Goal: Transaction & Acquisition: Purchase product/service

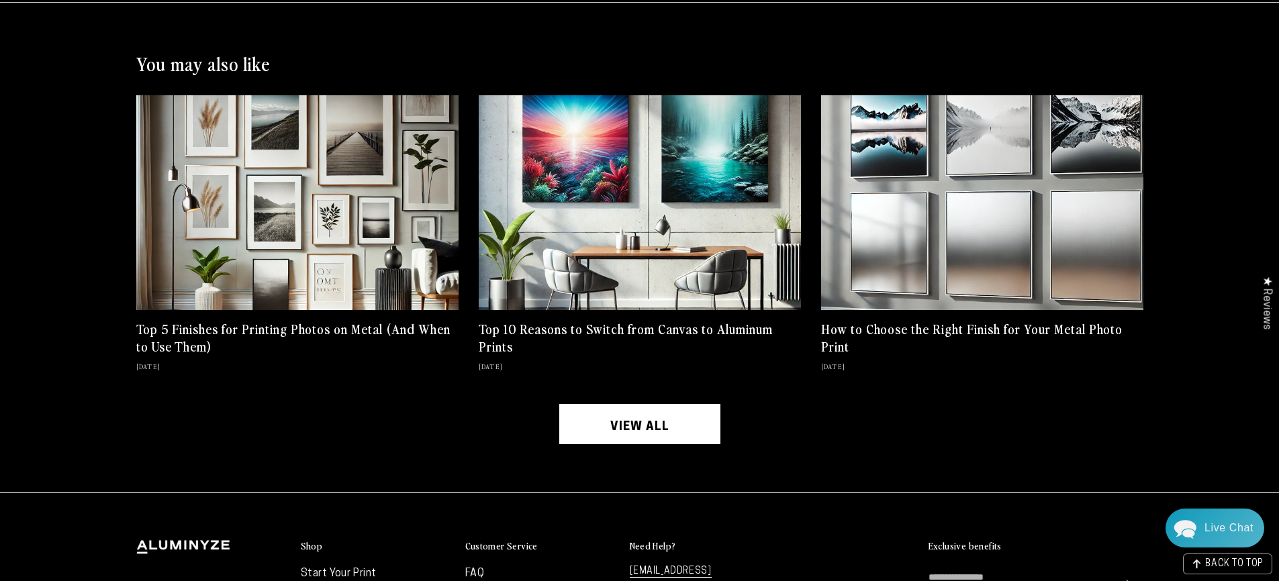
scroll to position [3544, 0]
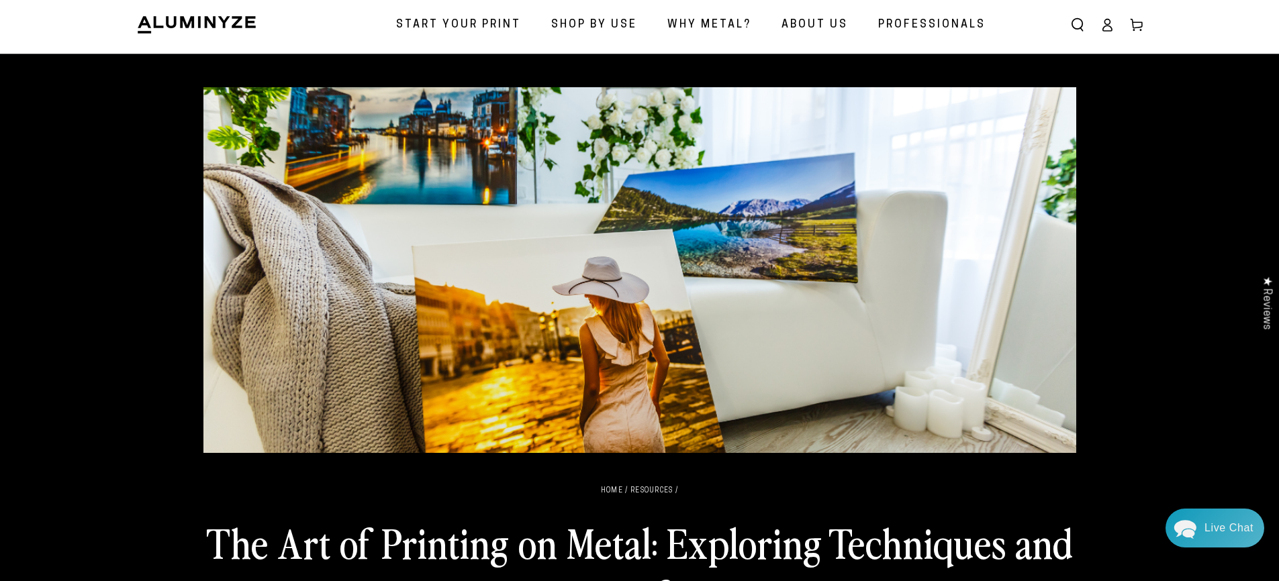
click at [488, 19] on span "Start Your Print" at bounding box center [458, 24] width 125 height 19
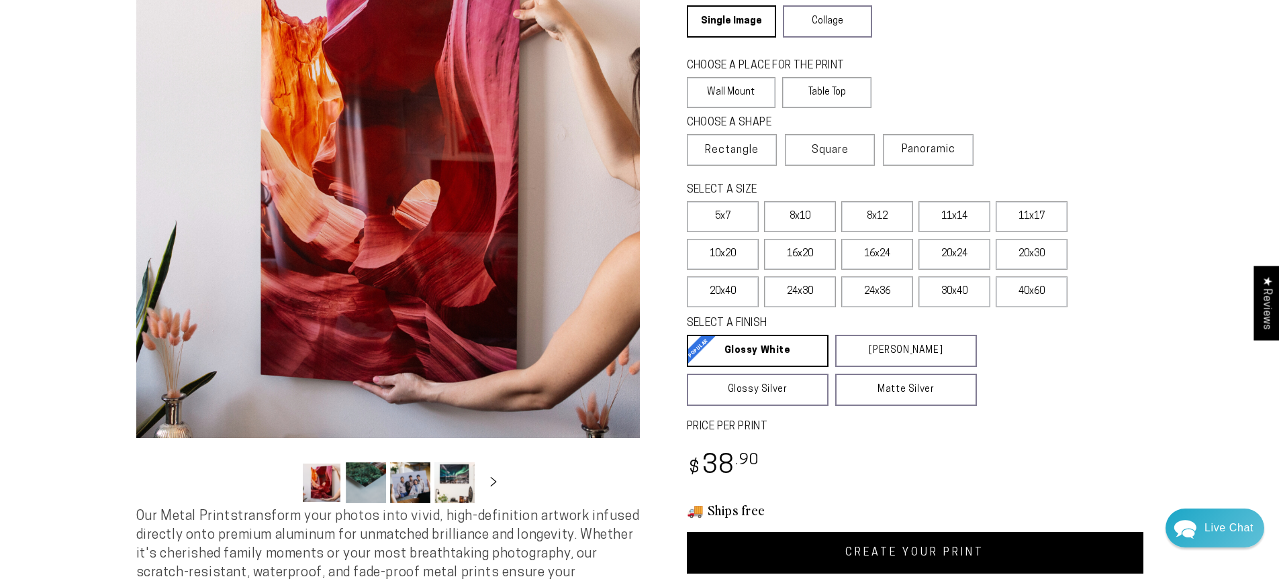
scroll to position [168, 0]
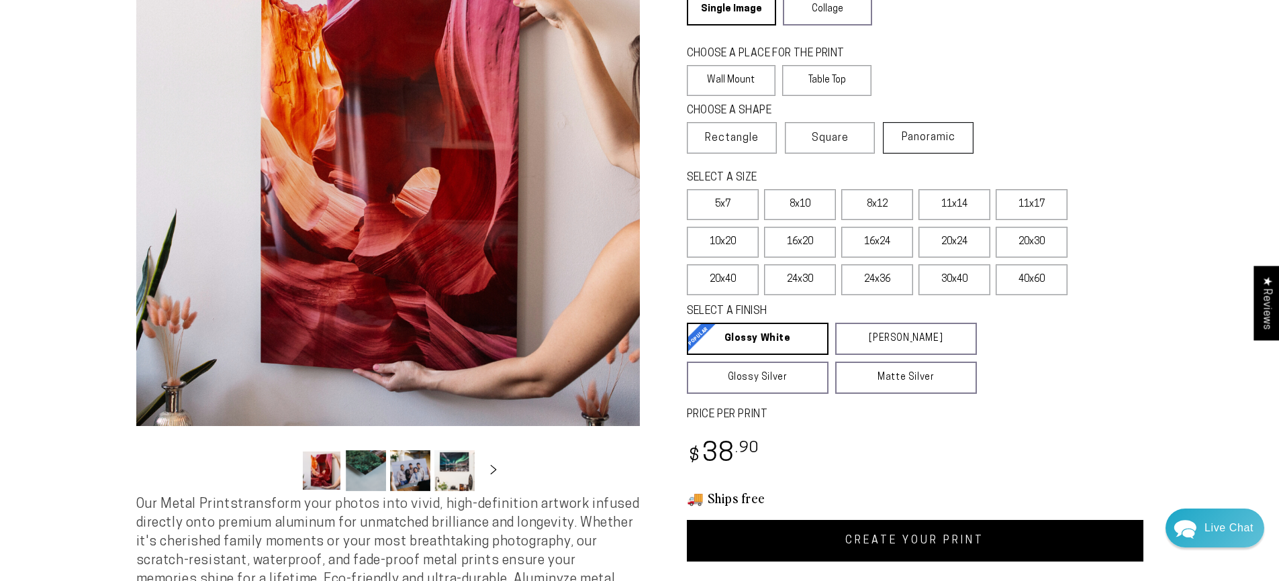
click at [965, 124] on label "Panoramic" at bounding box center [928, 138] width 90 height 32
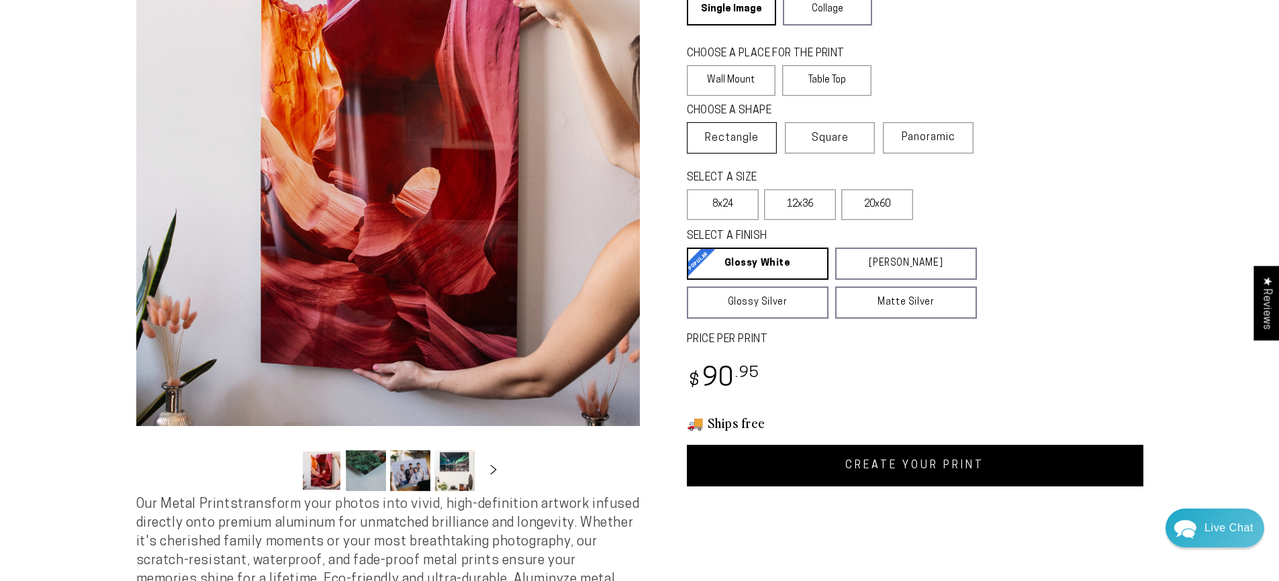
click at [745, 141] on span "Rectangle" at bounding box center [732, 138] width 54 height 16
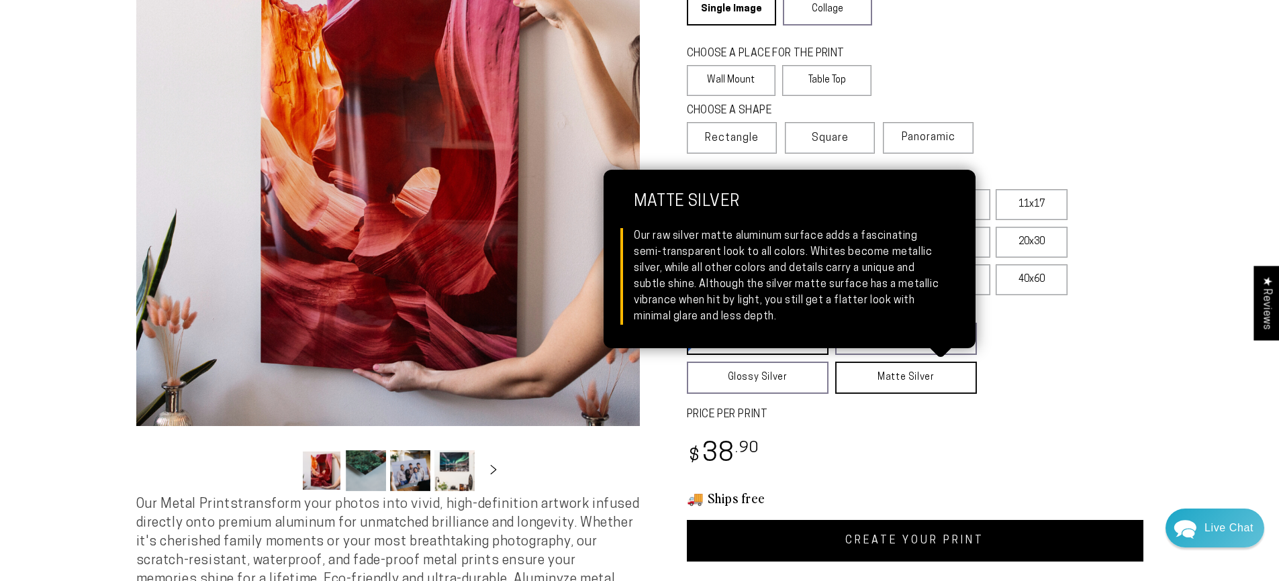
click at [918, 377] on link "Matte Silver Matte Silver Our raw silver matte aluminum surface adds a fascinat…" at bounding box center [906, 378] width 142 height 32
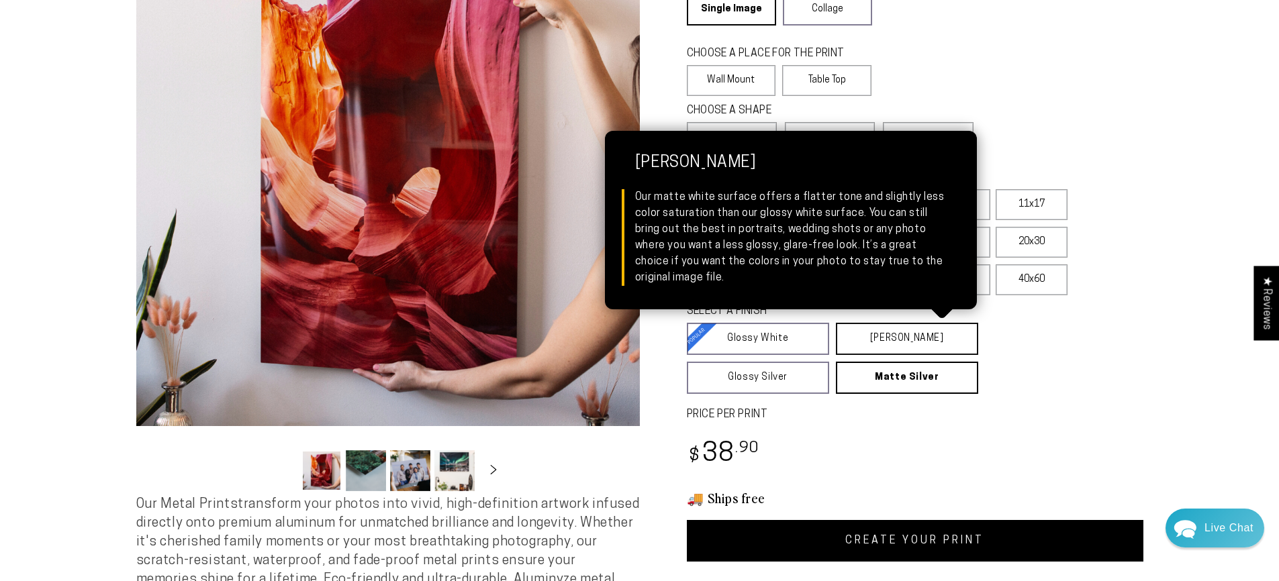
click at [927, 337] on link "Matte White Matte White Our matte white surface offers a flatter tone and sligh…" at bounding box center [907, 339] width 142 height 32
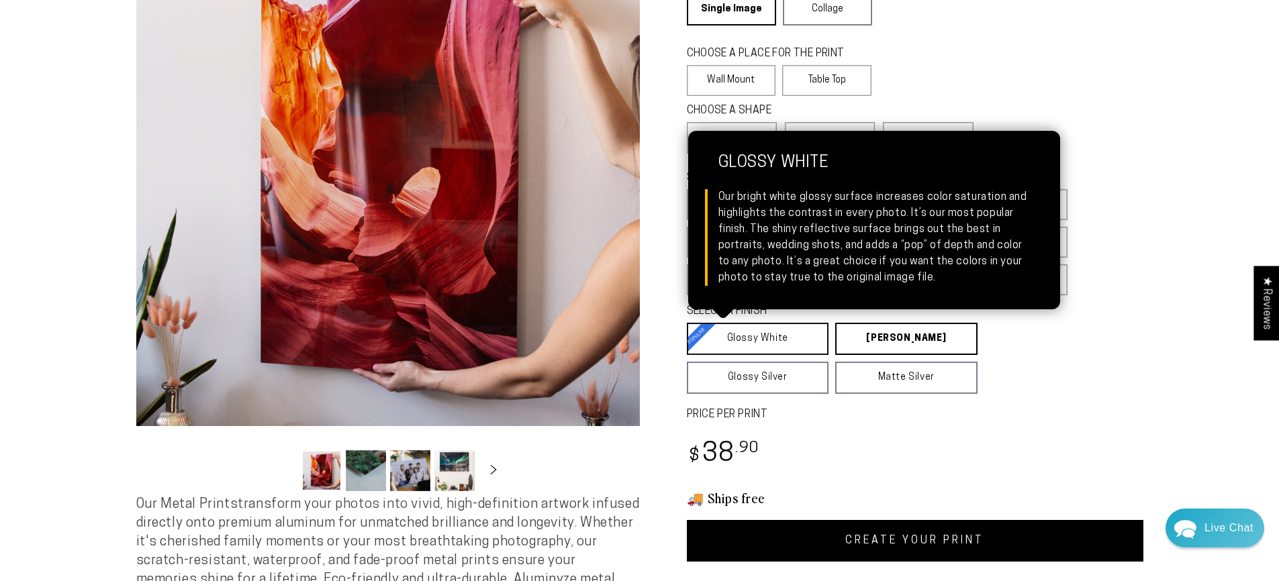
click at [752, 349] on link "Glossy White Glossy White Our bright white glossy surface increases color satur…" at bounding box center [758, 339] width 142 height 32
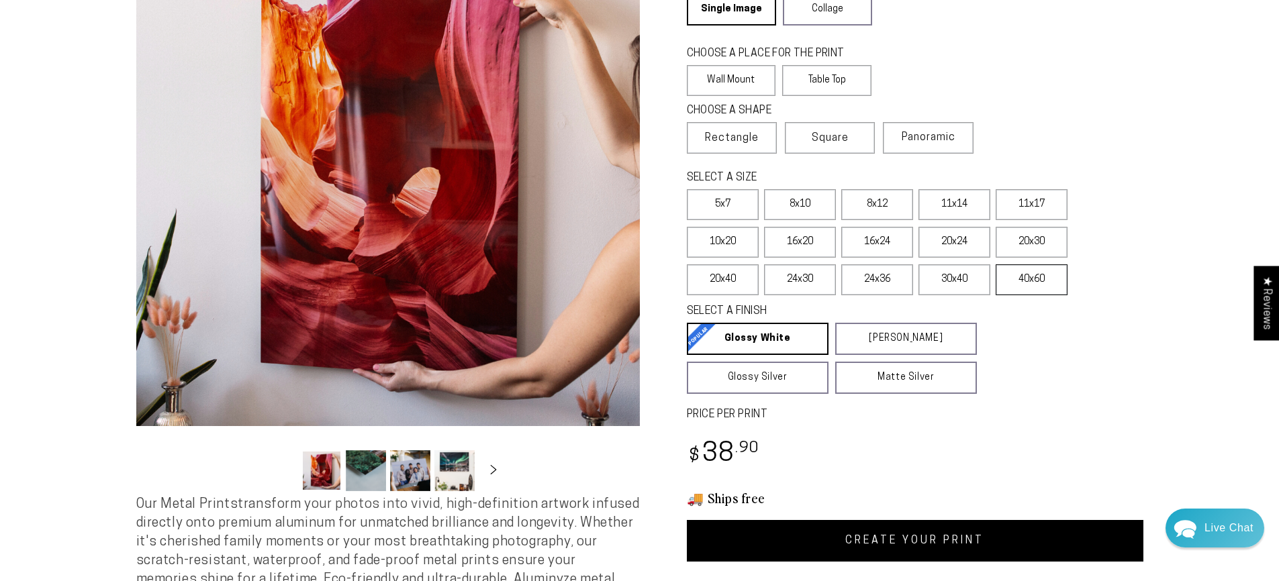
click at [1040, 289] on label "40x60" at bounding box center [1031, 279] width 72 height 31
click at [889, 279] on label "24x36" at bounding box center [877, 279] width 72 height 31
click at [489, 467] on icon "Slide right" at bounding box center [492, 469] width 19 height 10
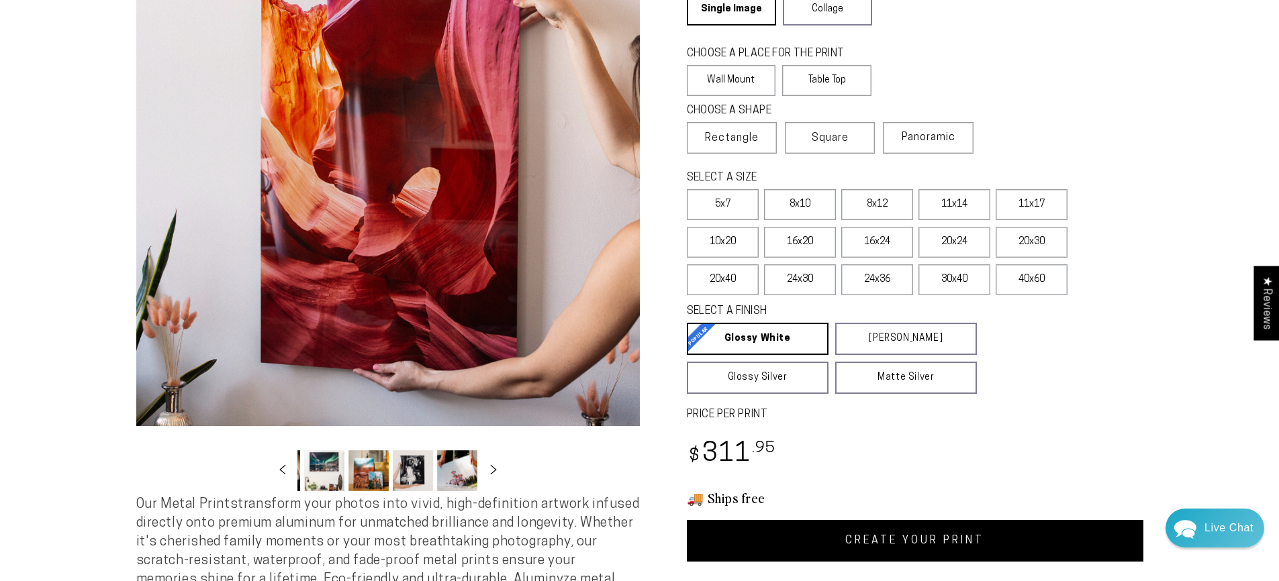
click at [324, 458] on button "Load image 4 in gallery view" at bounding box center [324, 470] width 40 height 41
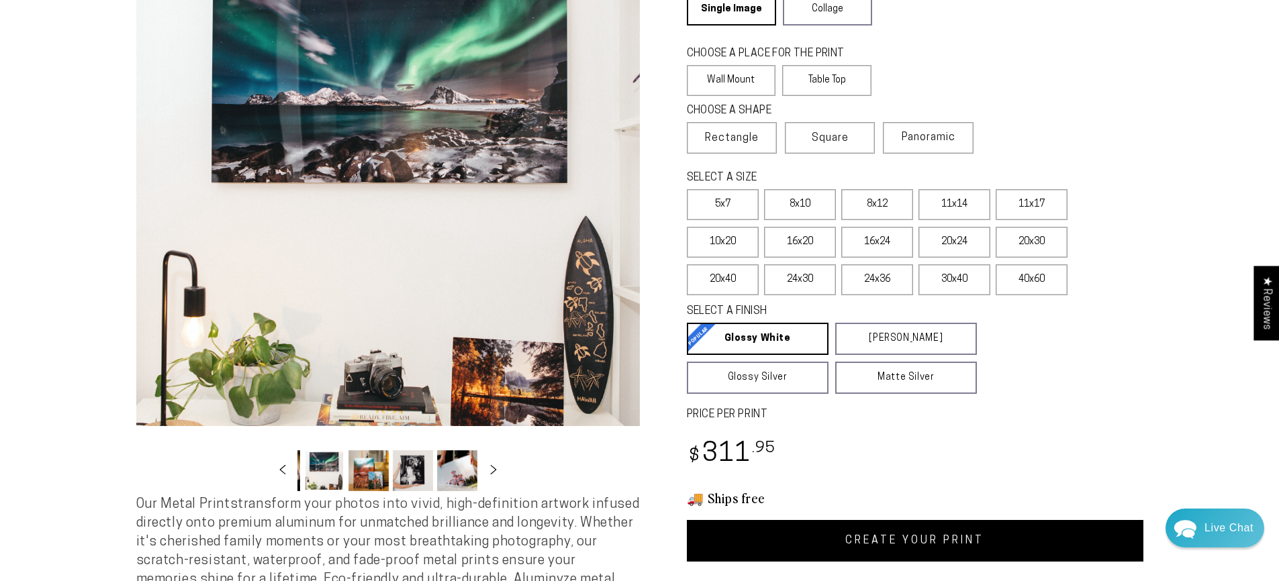
click at [359, 462] on button "Load image 5 in gallery view" at bounding box center [368, 470] width 40 height 41
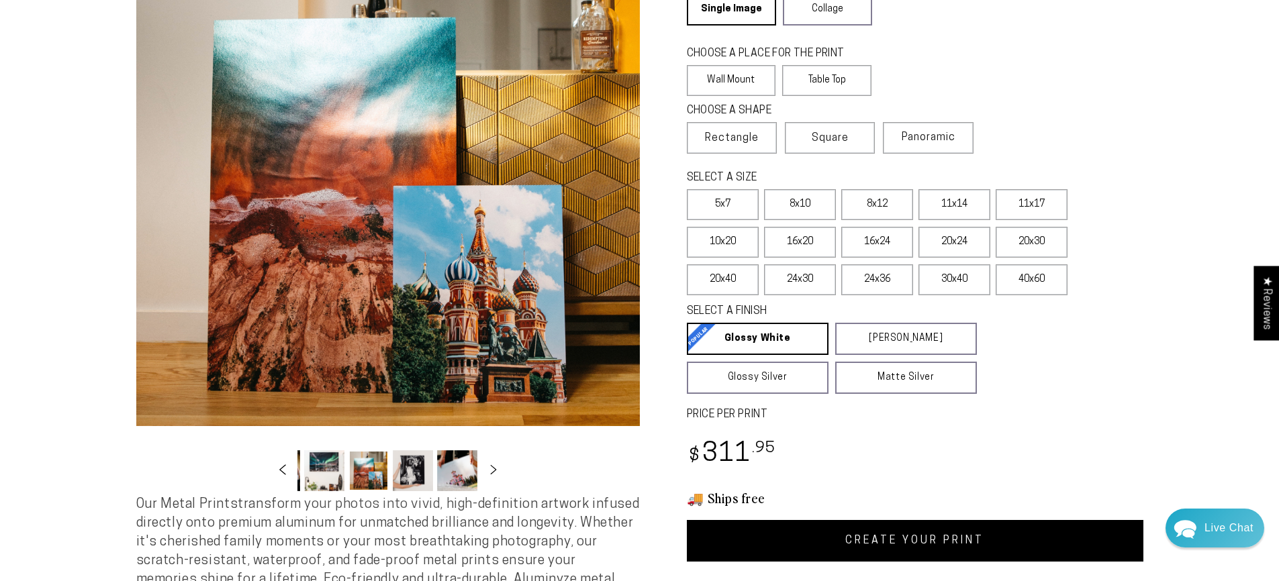
click at [285, 464] on button "Slide left" at bounding box center [283, 471] width 30 height 30
click at [328, 462] on button "Load image 1 in gallery view" at bounding box center [321, 470] width 40 height 41
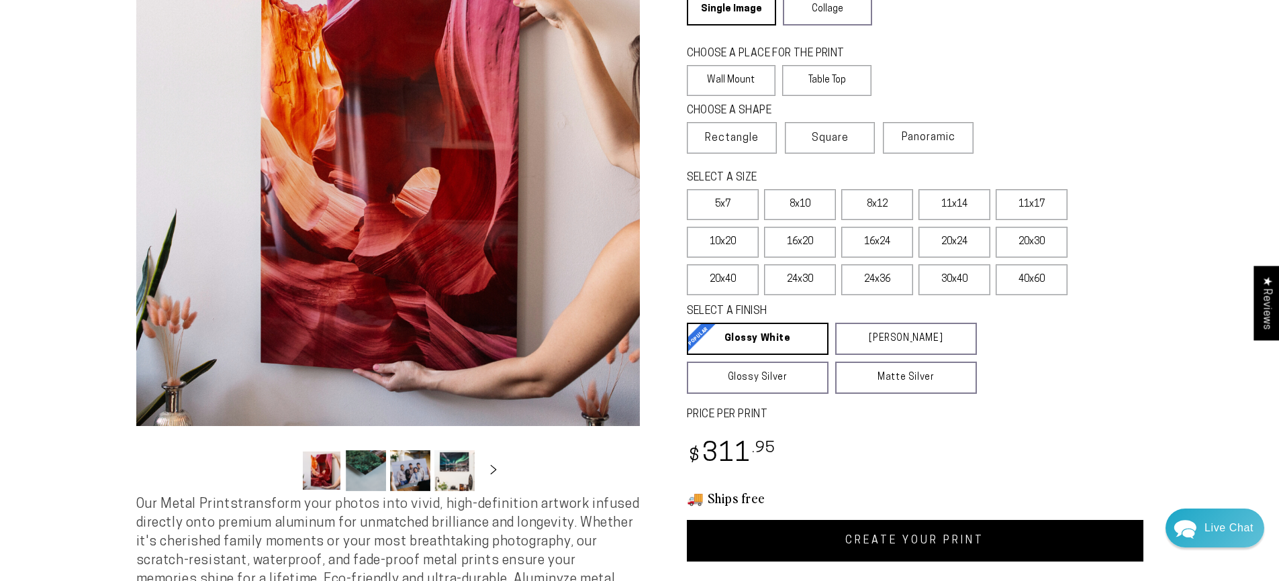
click at [368, 464] on button "Load image 2 in gallery view" at bounding box center [366, 470] width 40 height 41
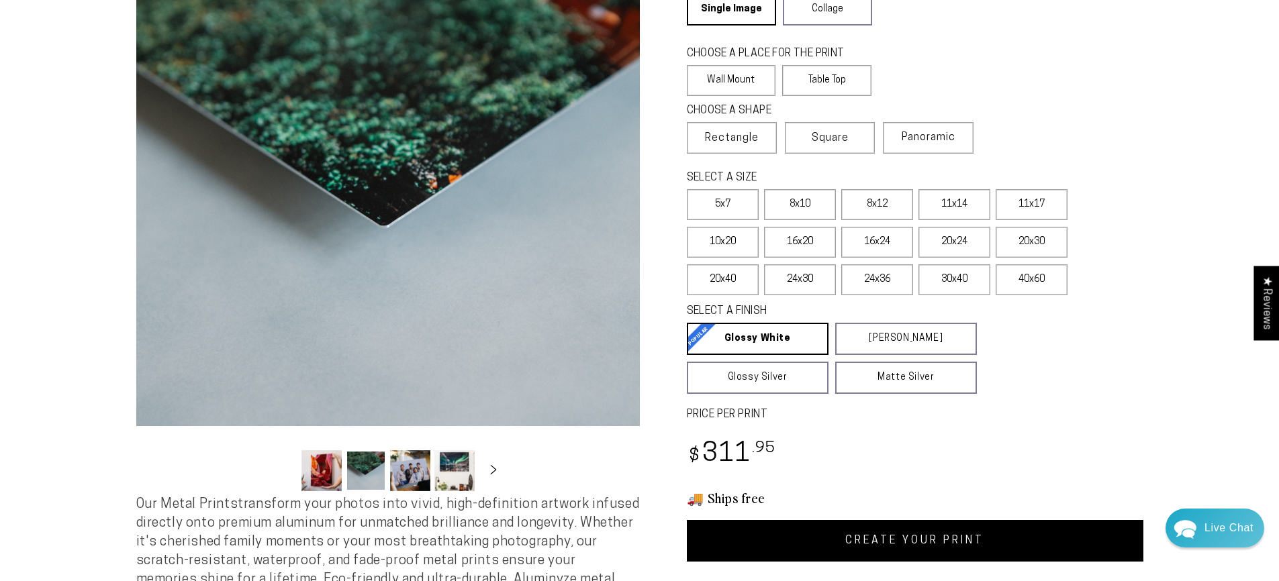
click at [409, 471] on button "Load image 3 in gallery view" at bounding box center [410, 470] width 40 height 41
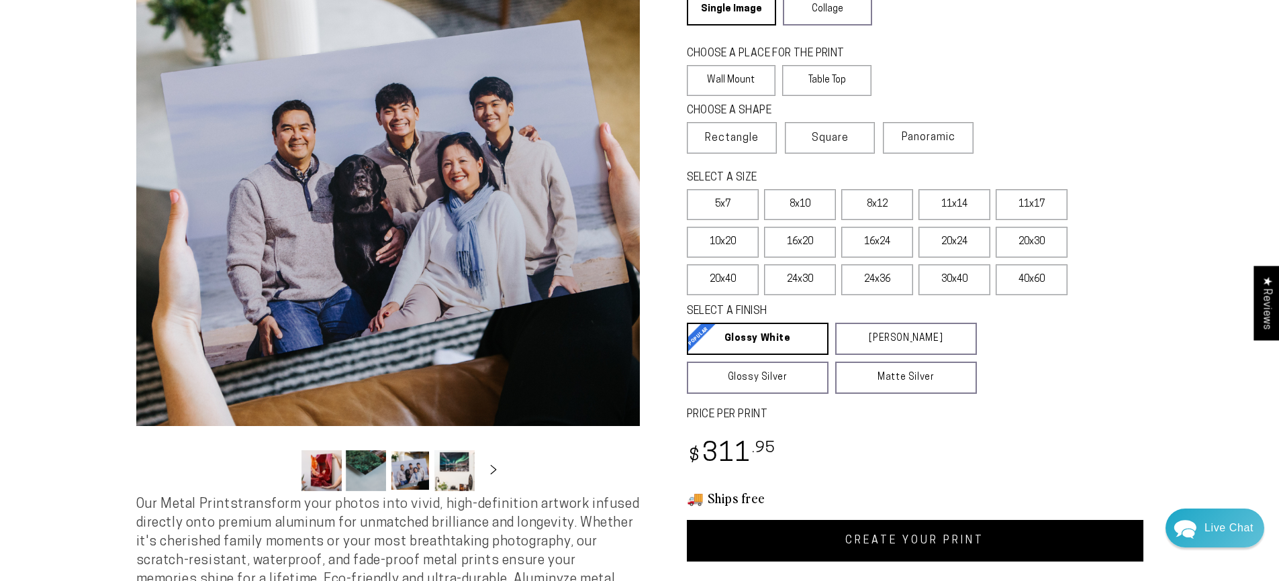
click at [444, 472] on button "Load image 4 in gallery view" at bounding box center [454, 470] width 40 height 41
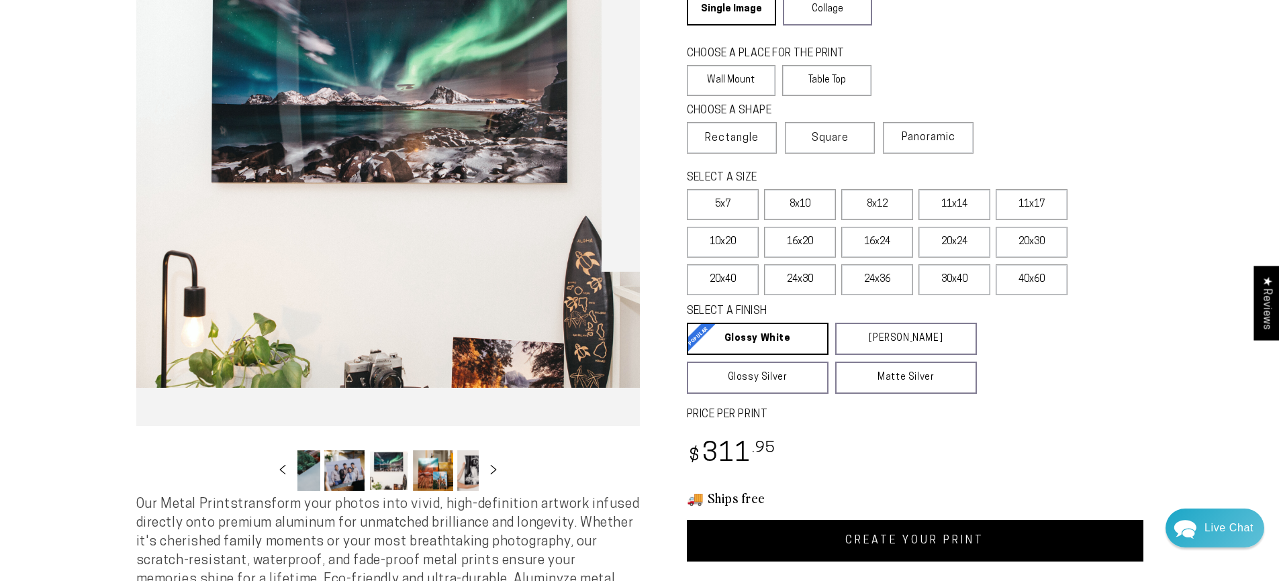
scroll to position [0, 130]
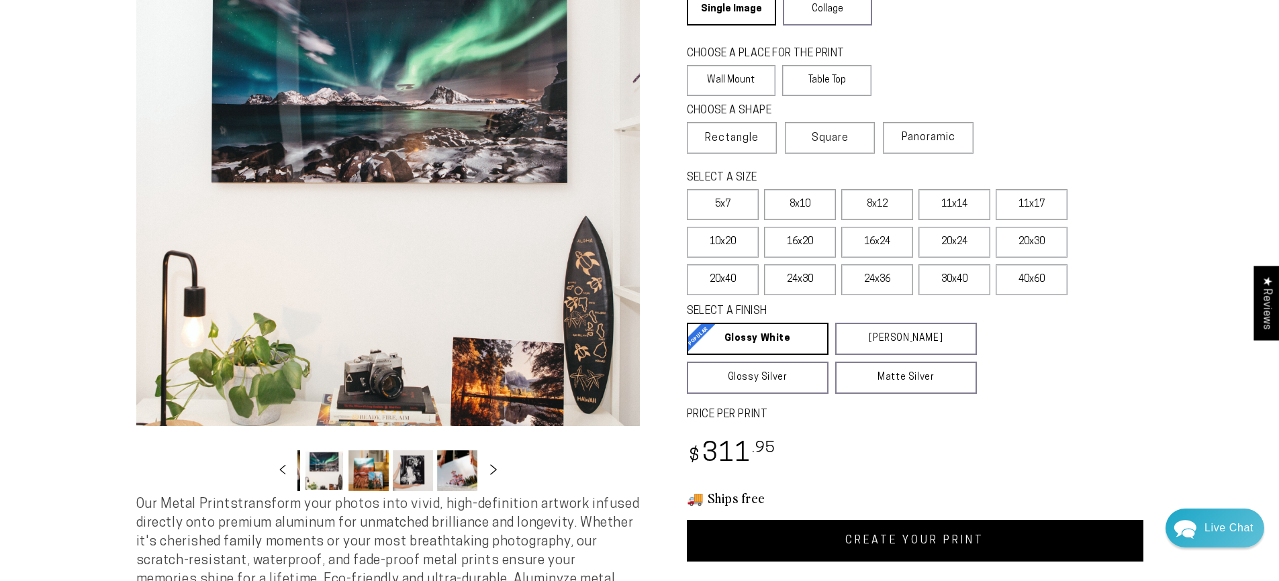
click at [499, 471] on icon "Slide right" at bounding box center [492, 469] width 19 height 10
click at [324, 466] on button "Load image 7 in gallery view" at bounding box center [324, 470] width 40 height 41
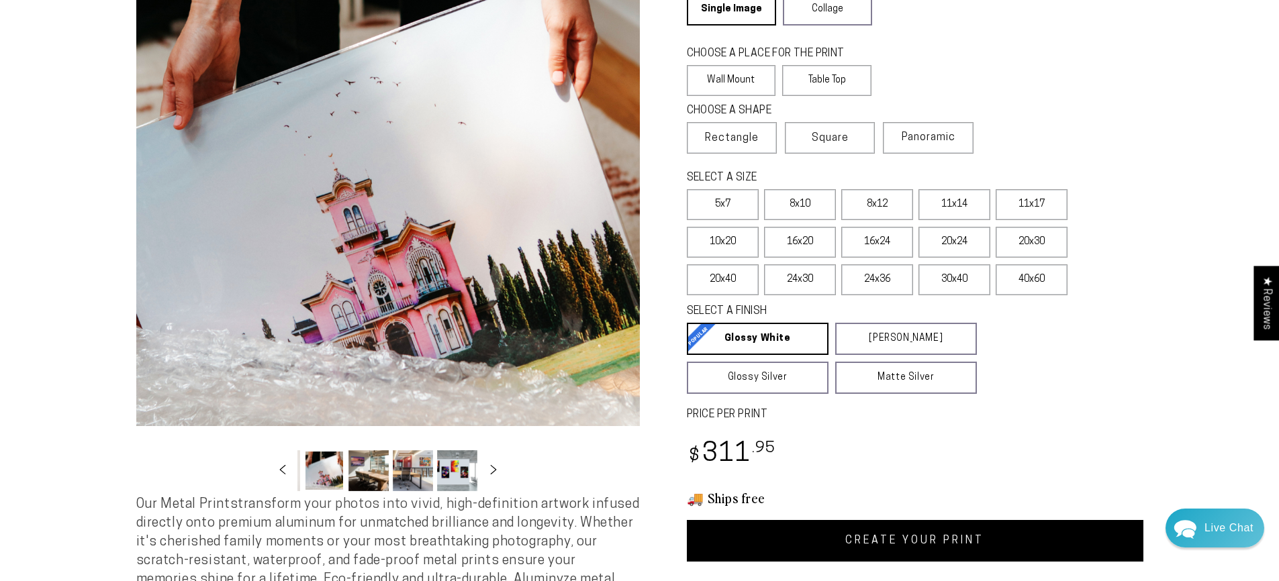
click at [372, 471] on button "Load image 8 in gallery view" at bounding box center [368, 470] width 40 height 41
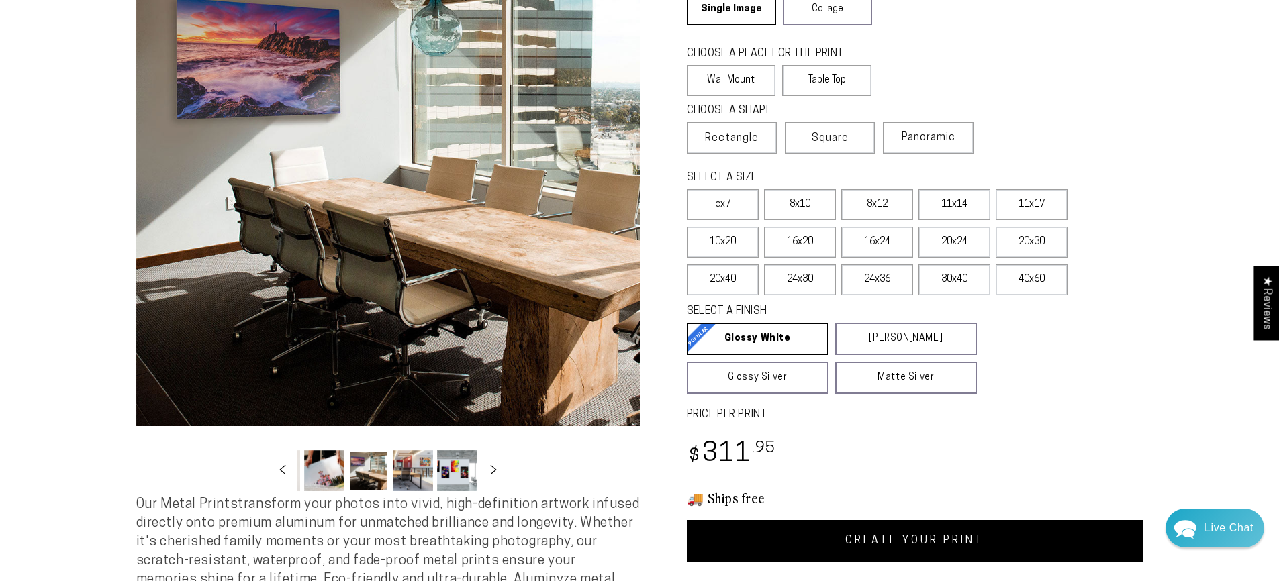
click at [409, 471] on button "Load image 9 in gallery view" at bounding box center [413, 470] width 40 height 41
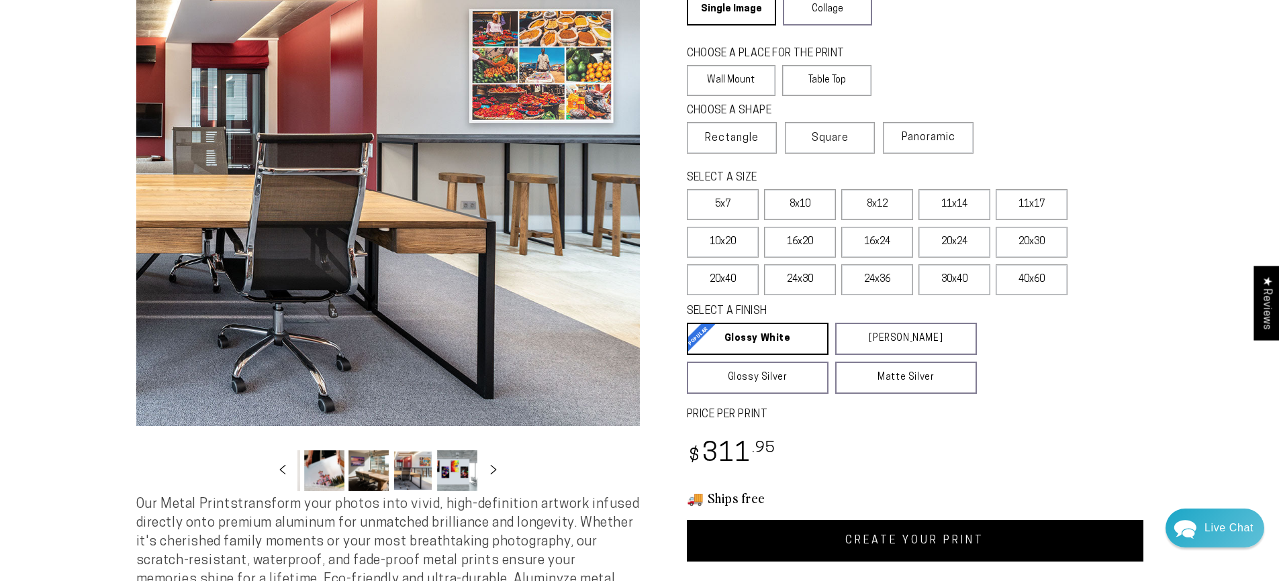
click at [458, 472] on button "Load image 10 in gallery view" at bounding box center [457, 470] width 40 height 41
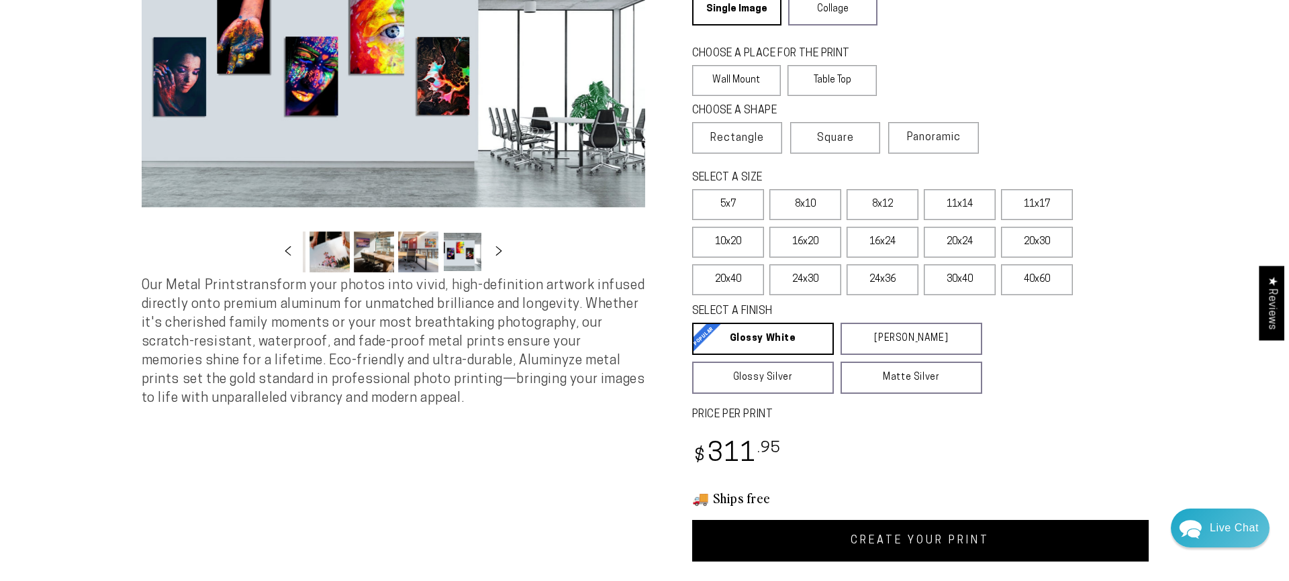
scroll to position [0, 396]
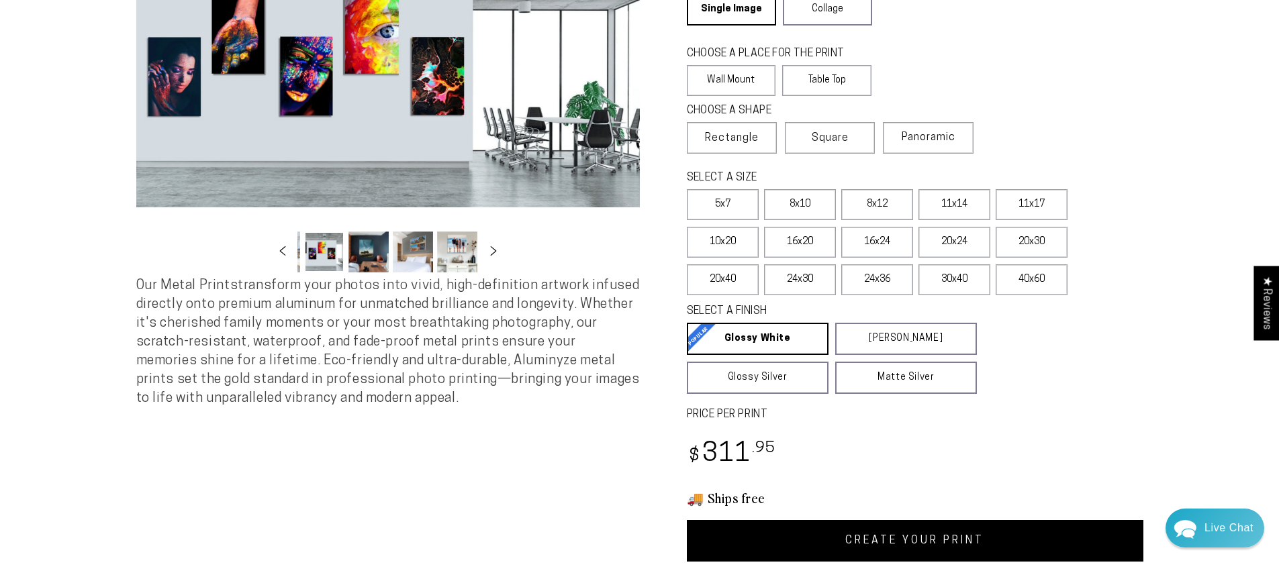
click at [365, 253] on button "Load image 11 in gallery view" at bounding box center [368, 252] width 40 height 41
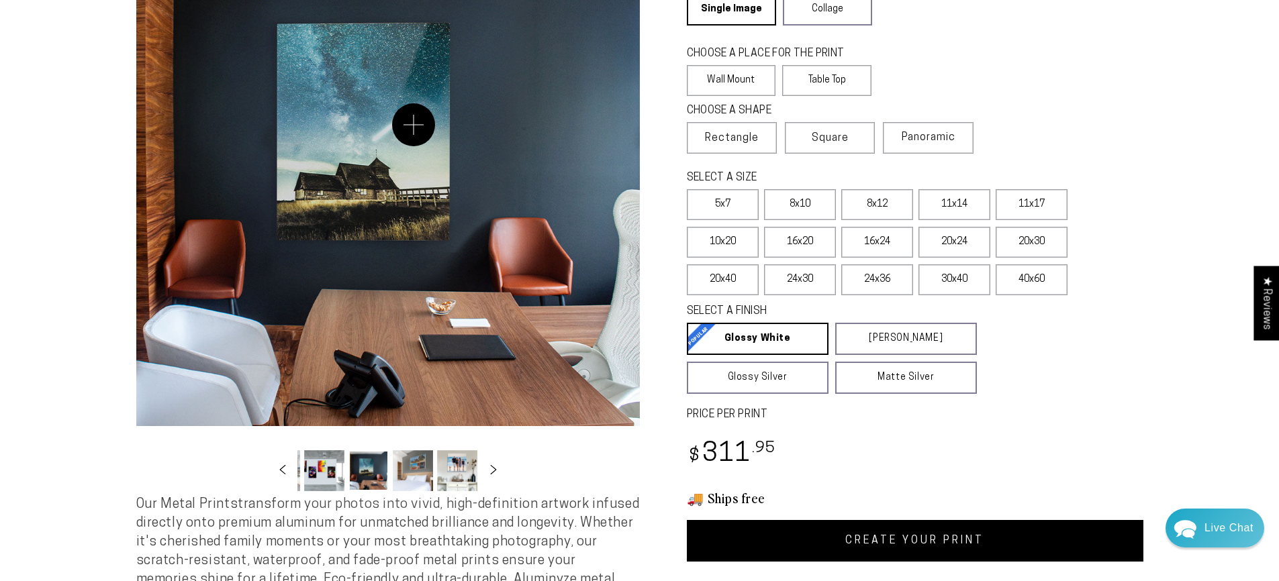
click at [413, 125] on button "Open media 11 in modal" at bounding box center [387, 174] width 503 height 503
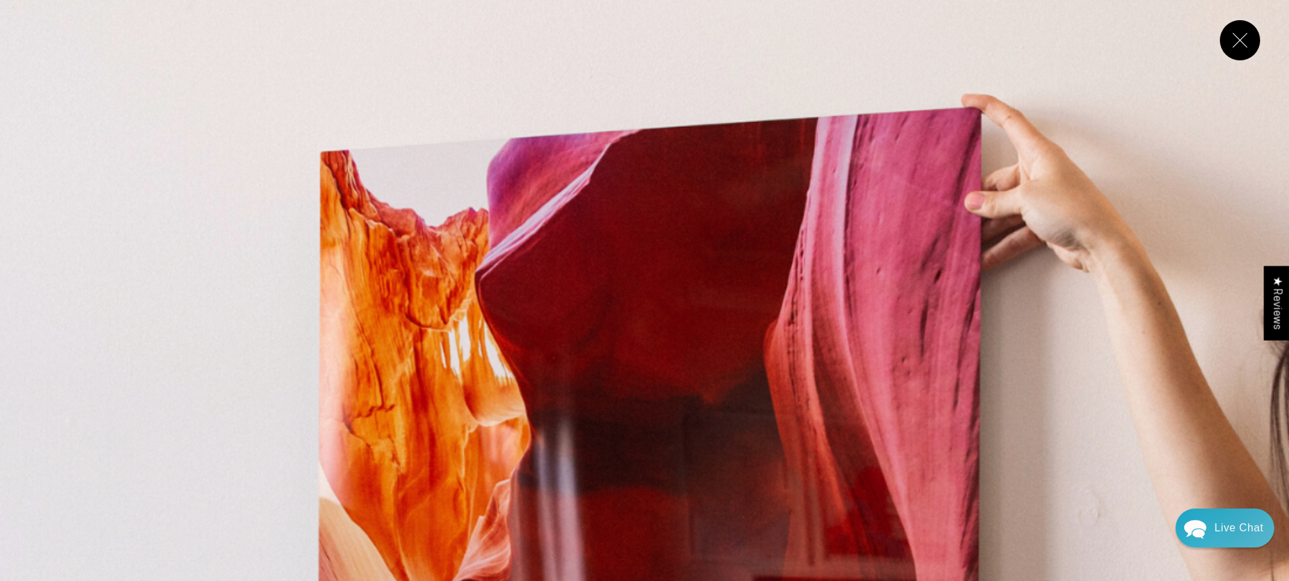
scroll to position [12231, 0]
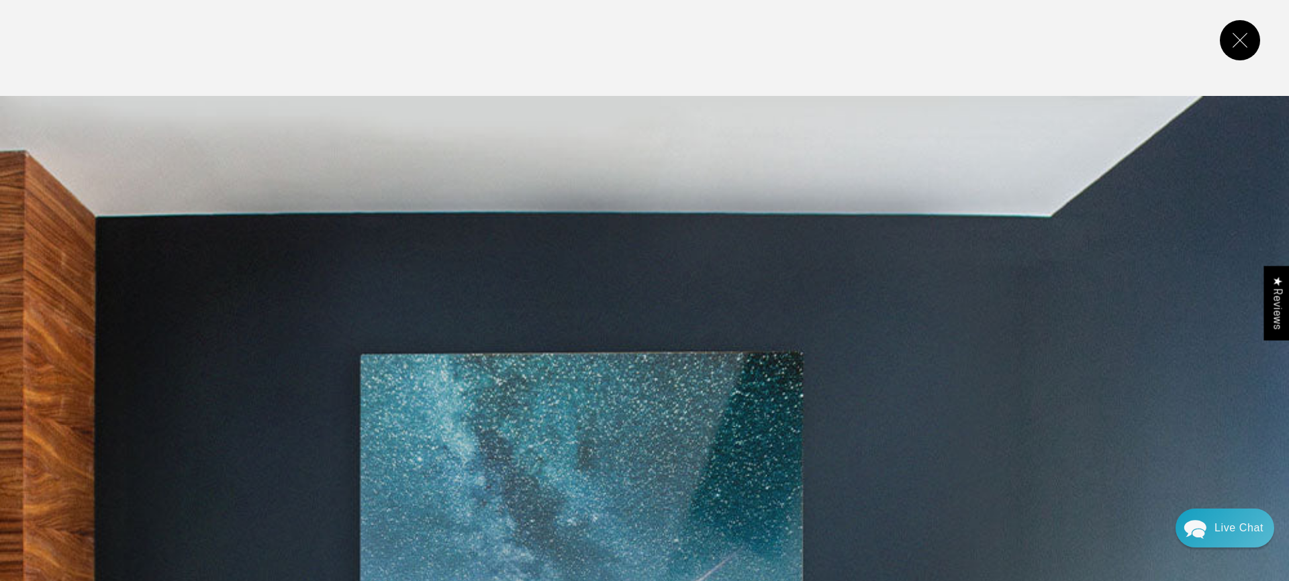
click at [1248, 46] on button "Close" at bounding box center [1240, 40] width 40 height 40
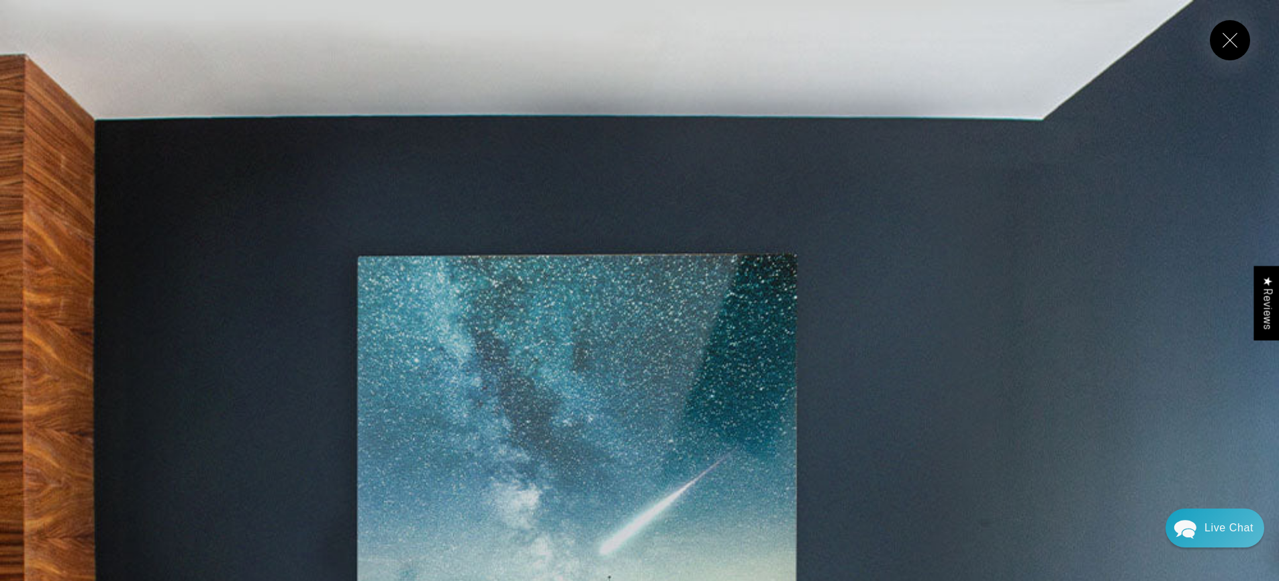
scroll to position [12134, 0]
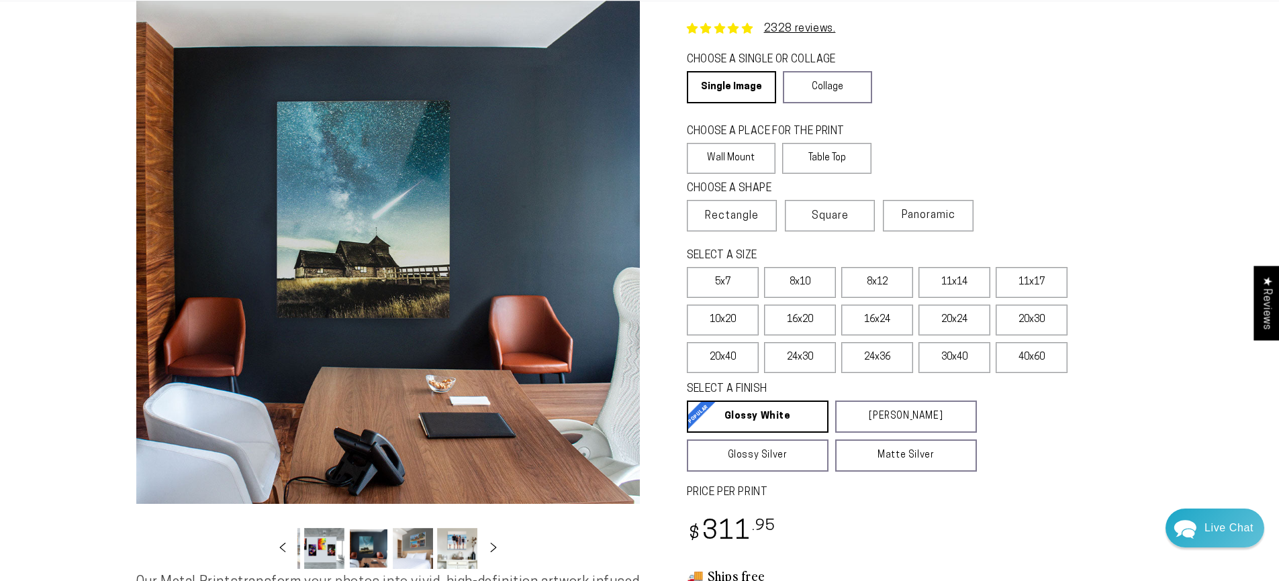
click at [413, 552] on button "Load image 12 in gallery view" at bounding box center [413, 548] width 40 height 41
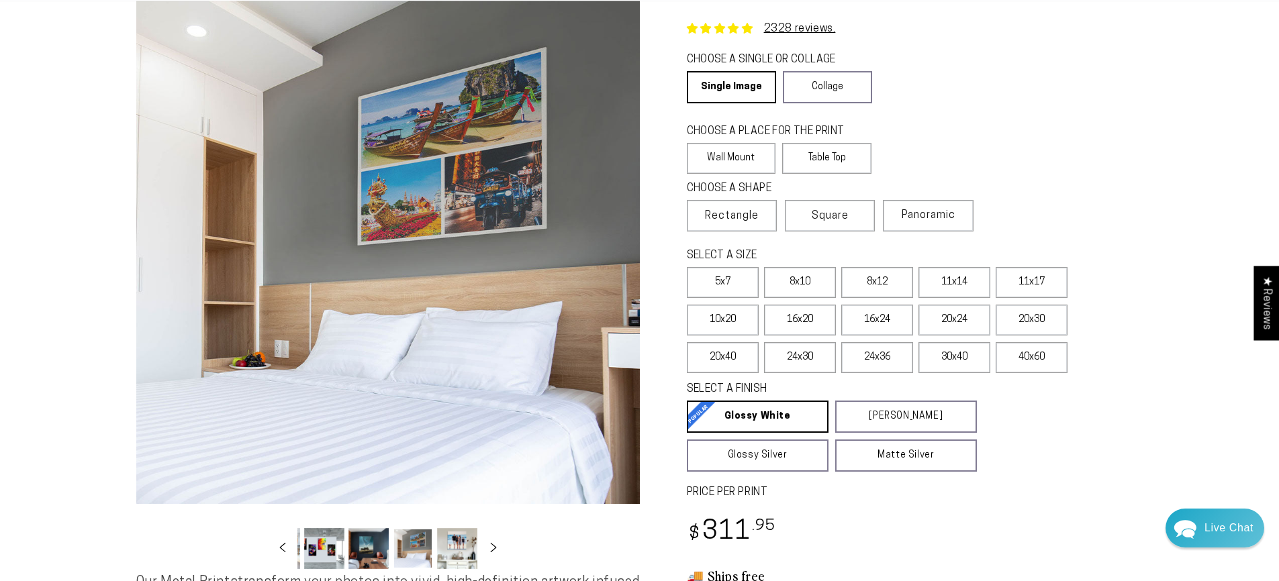
click at [450, 561] on button "Load image 13 in gallery view" at bounding box center [457, 548] width 40 height 41
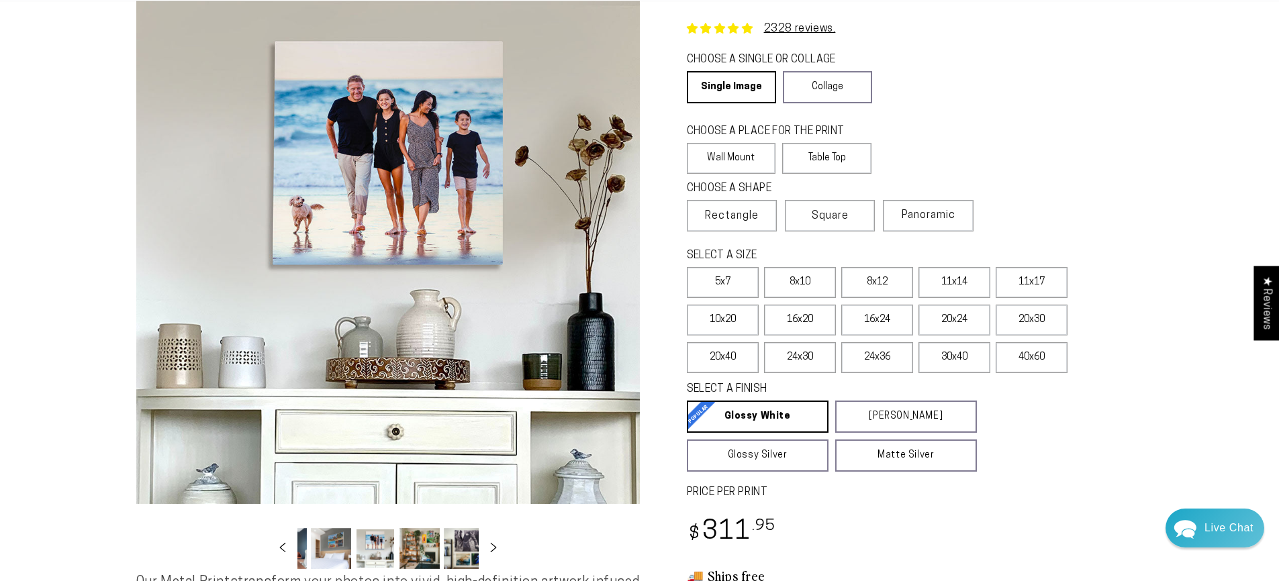
scroll to position [0, 529]
click at [500, 544] on icon "Slide right" at bounding box center [492, 547] width 19 height 10
click at [369, 554] on button "Load image 16 in gallery view" at bounding box center [366, 548] width 40 height 41
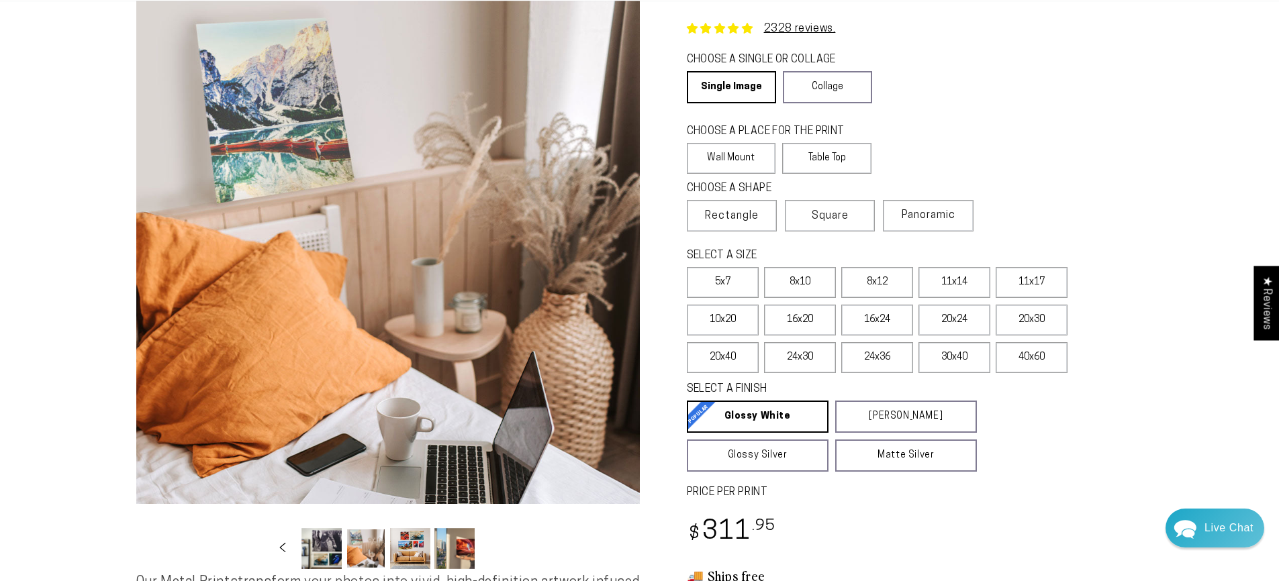
click at [302, 538] on button "Load image 15 in gallery view" at bounding box center [321, 548] width 40 height 41
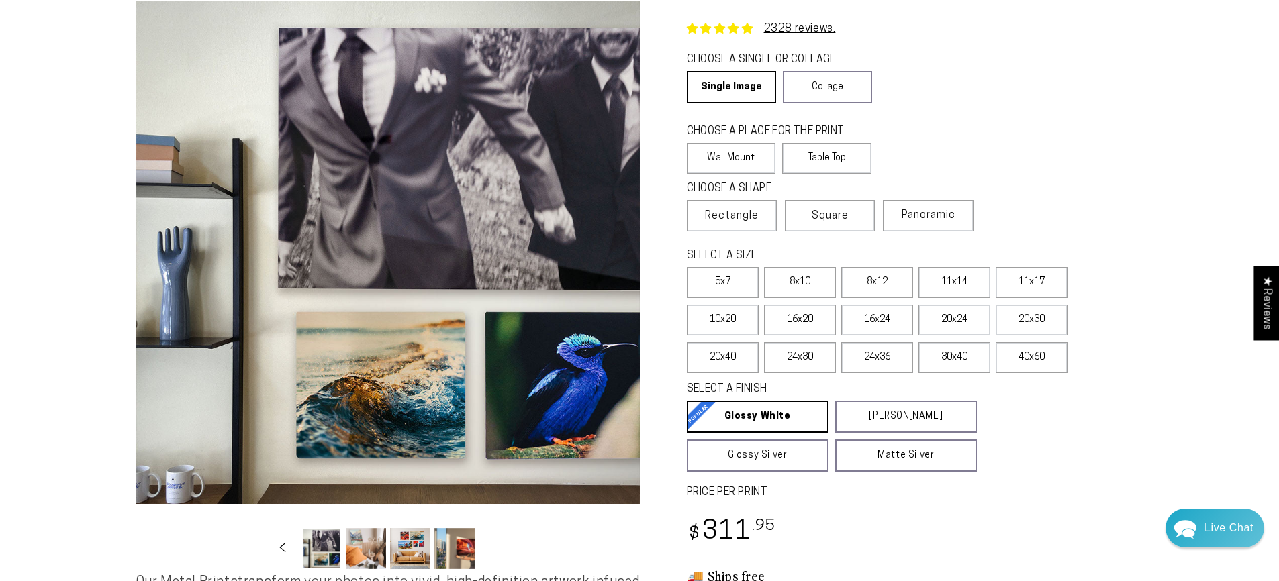
click at [325, 538] on button "Load image 15 in gallery view" at bounding box center [321, 548] width 40 height 41
click at [373, 553] on button "Load image 16 in gallery view" at bounding box center [366, 548] width 40 height 41
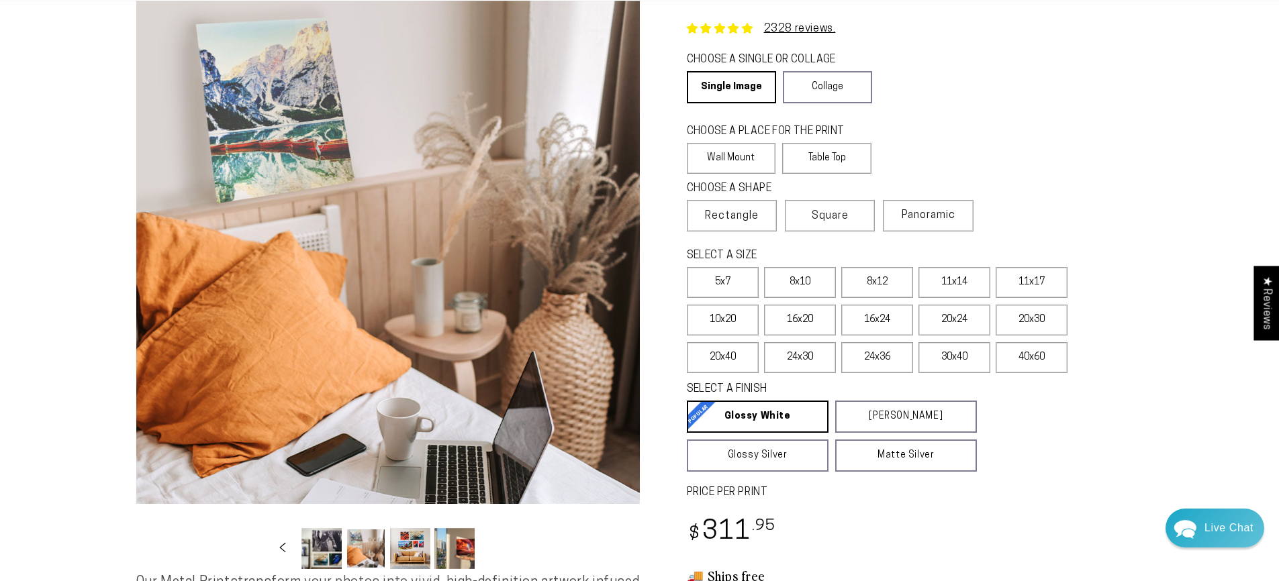
click at [414, 552] on button "Load image 17 in gallery view" at bounding box center [410, 548] width 40 height 41
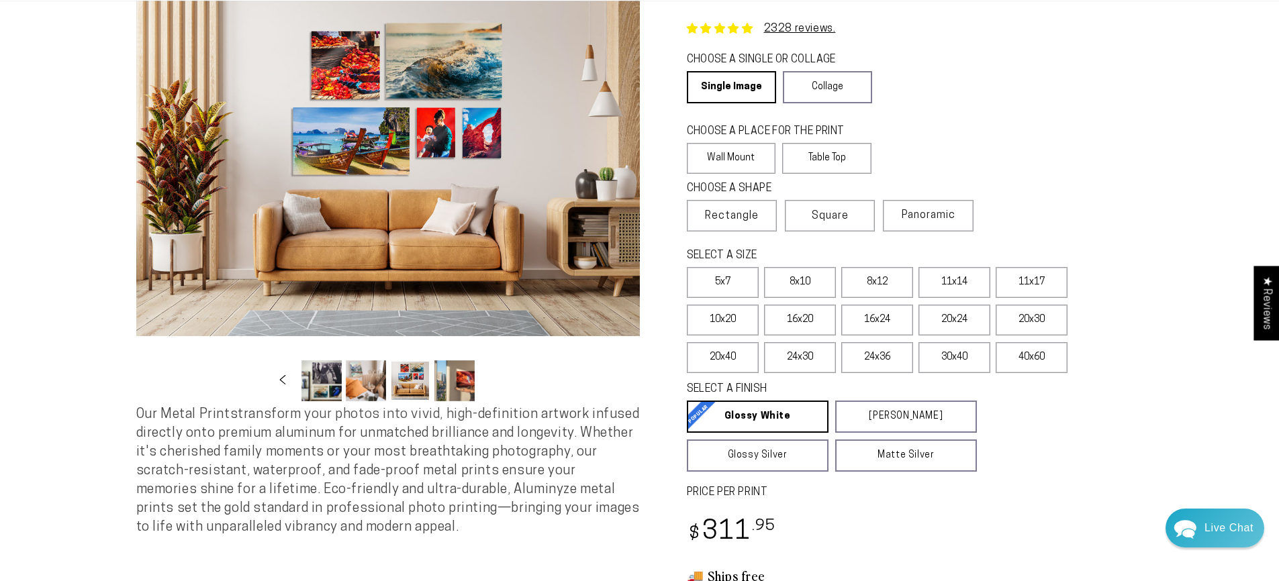
click at [467, 377] on button "Load image 18 in gallery view" at bounding box center [454, 380] width 40 height 41
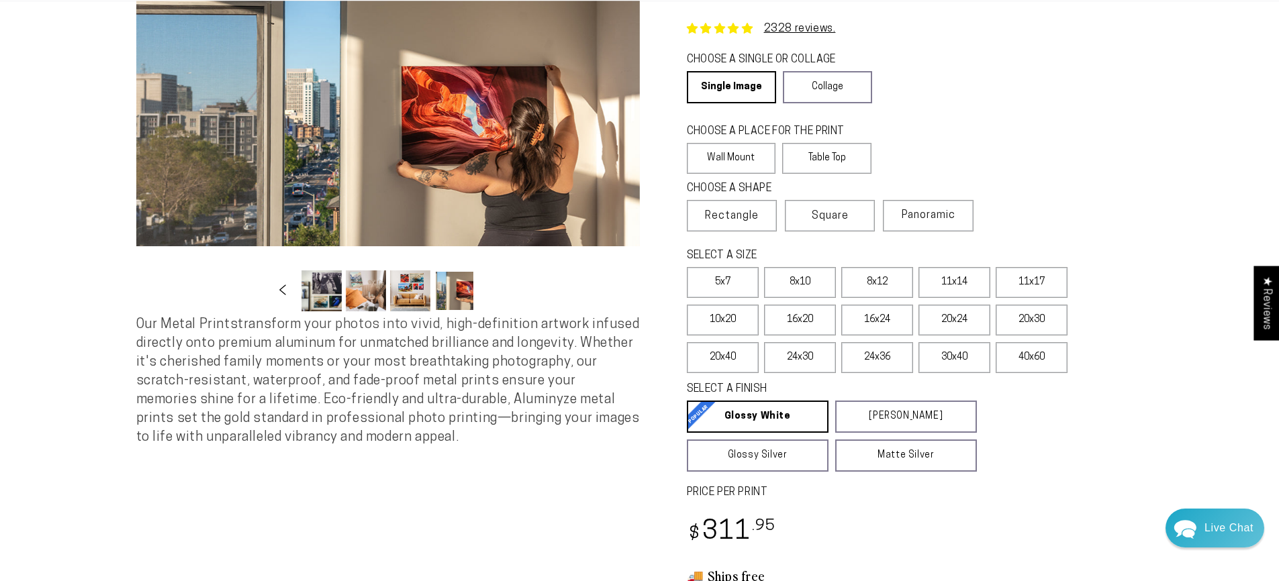
click at [286, 292] on icon "Slide left" at bounding box center [282, 290] width 19 height 10
click at [489, 285] on icon "Slide right" at bounding box center [492, 290] width 19 height 10
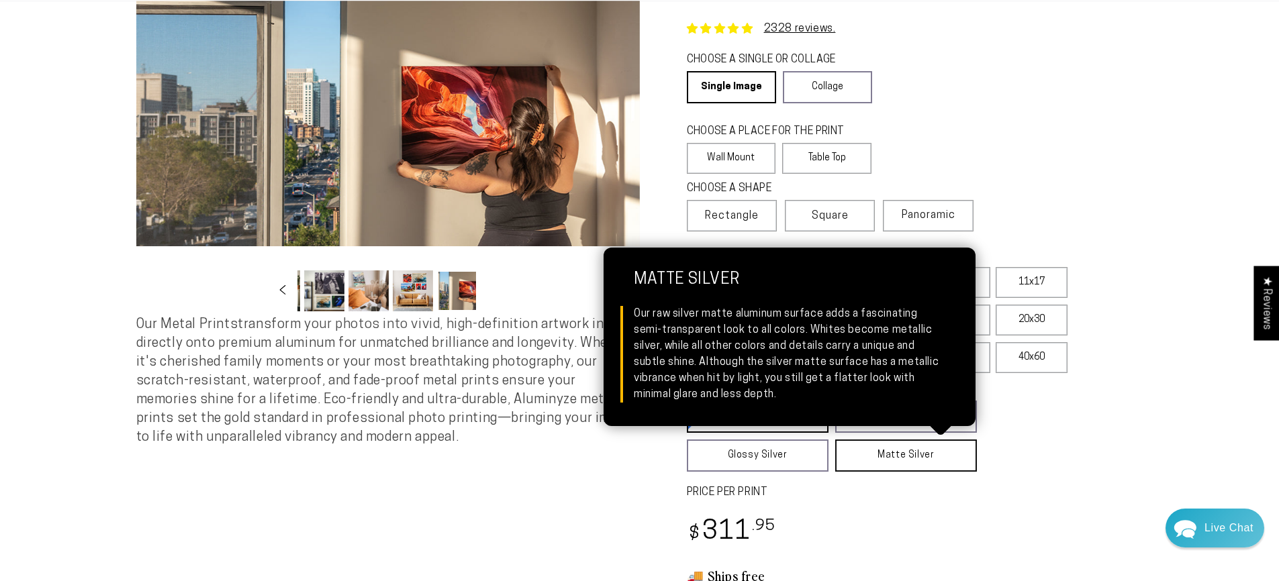
click at [891, 457] on link "Matte Silver Matte Silver Our raw silver matte aluminum surface adds a fascinat…" at bounding box center [906, 456] width 142 height 32
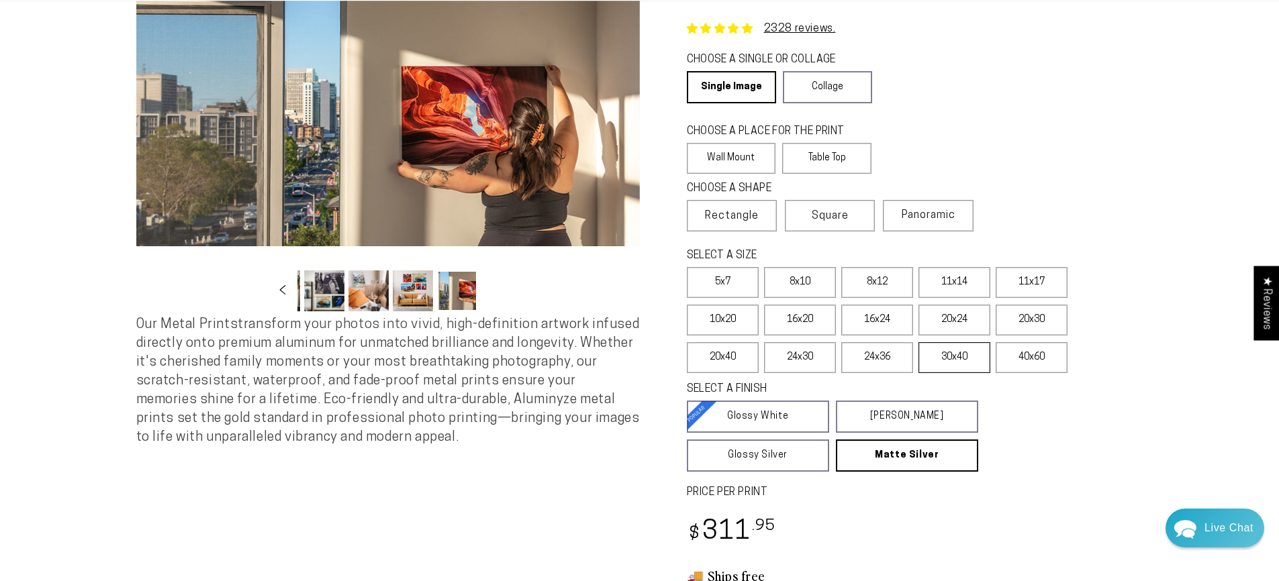
click at [962, 358] on label "30x40" at bounding box center [954, 357] width 72 height 31
click at [885, 356] on label "24x36" at bounding box center [877, 357] width 72 height 31
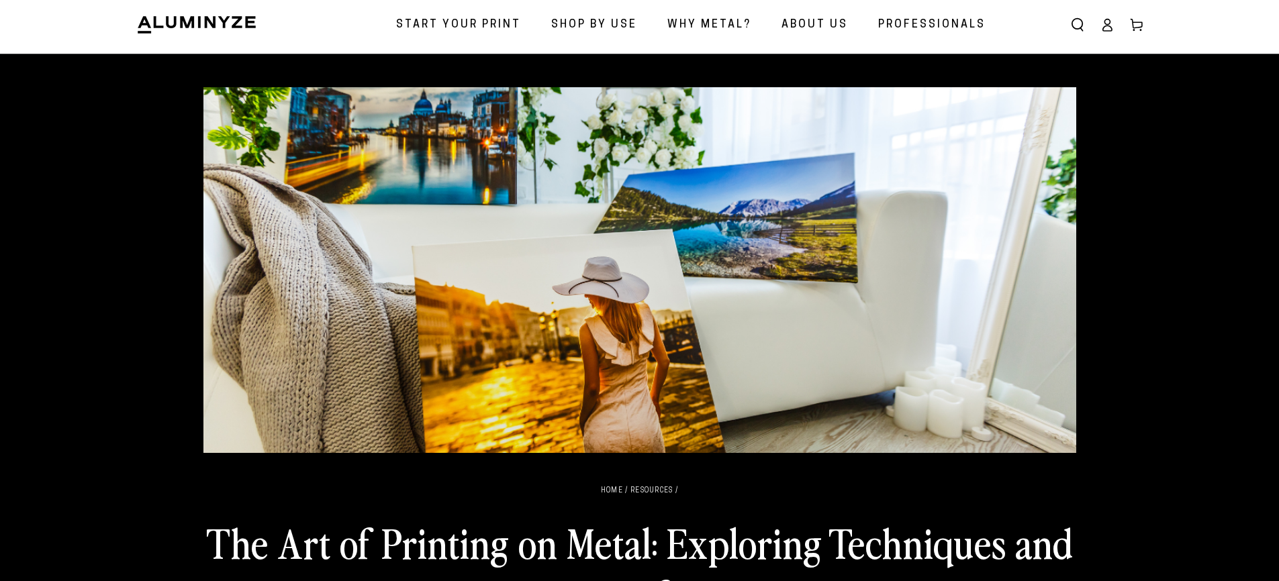
scroll to position [37, 0]
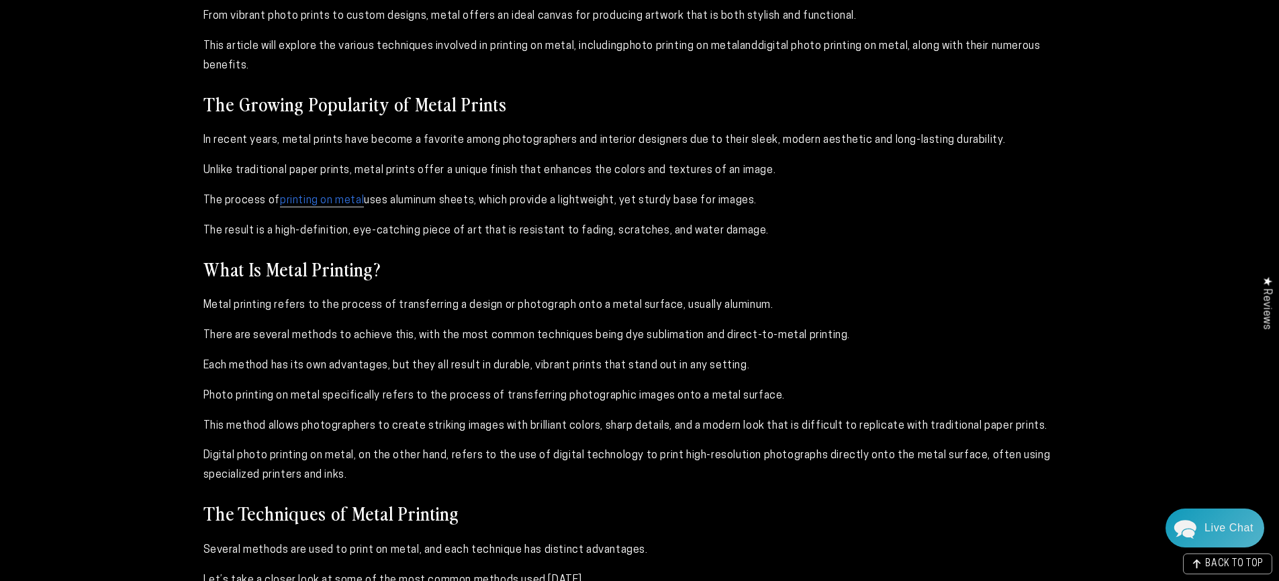
scroll to position [829, 0]
